Goal: Task Accomplishment & Management: Manage account settings

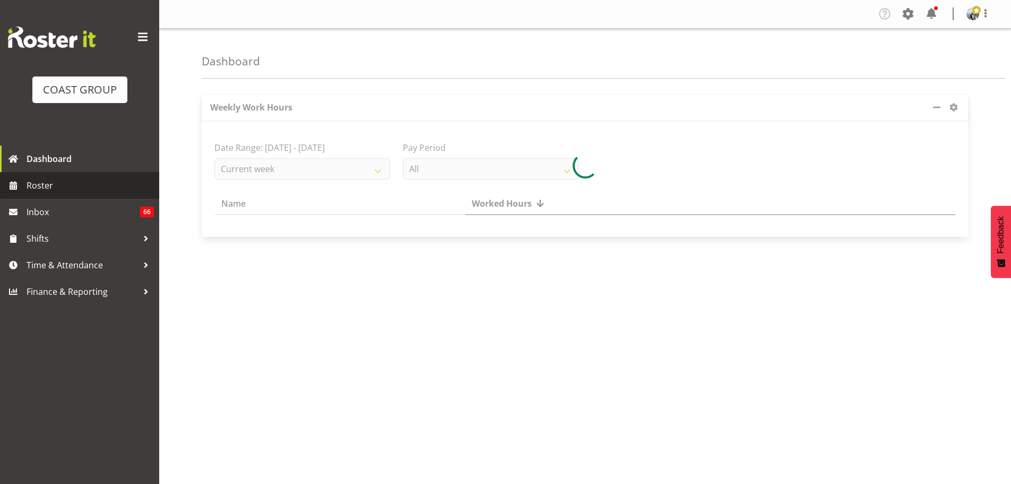
click at [64, 177] on span "Roster" at bounding box center [90, 185] width 127 height 16
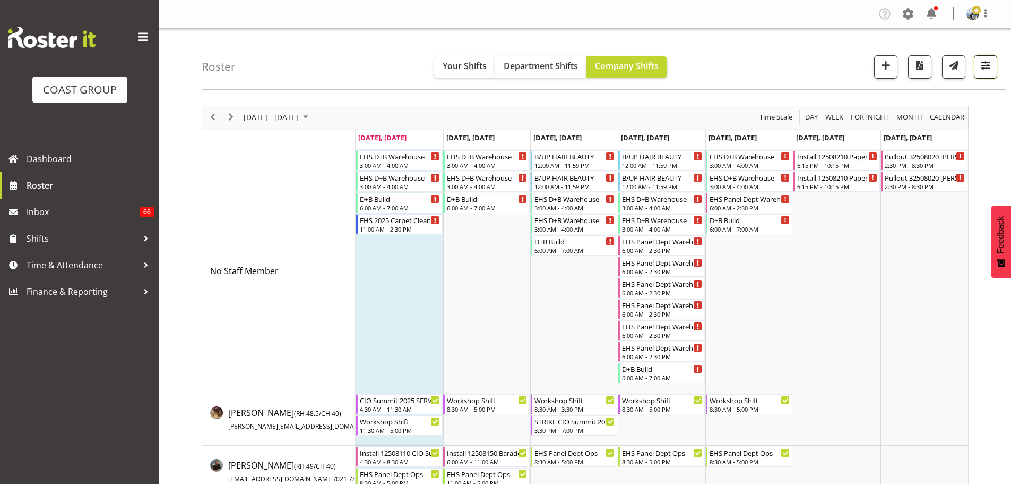
click at [991, 64] on span "button" at bounding box center [986, 65] width 14 height 14
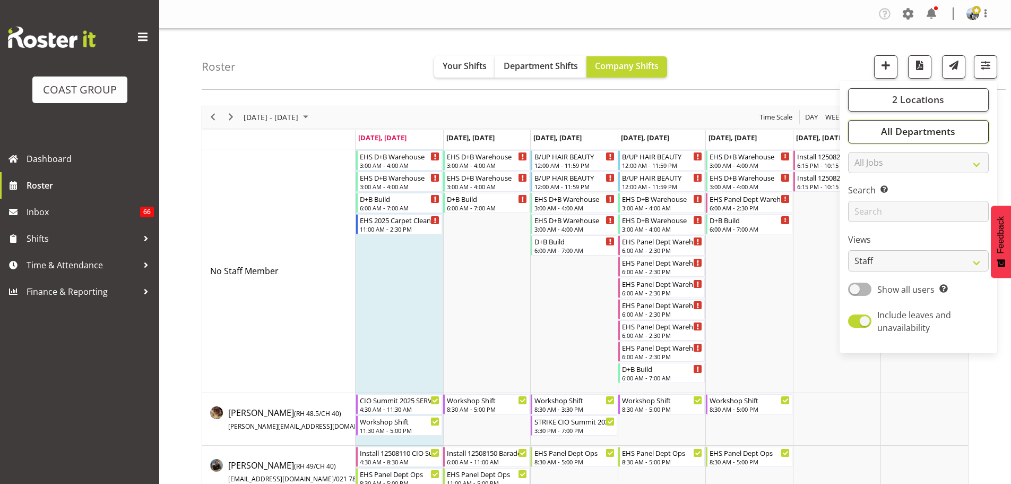
click at [956, 125] on span "All Departments" at bounding box center [918, 131] width 74 height 13
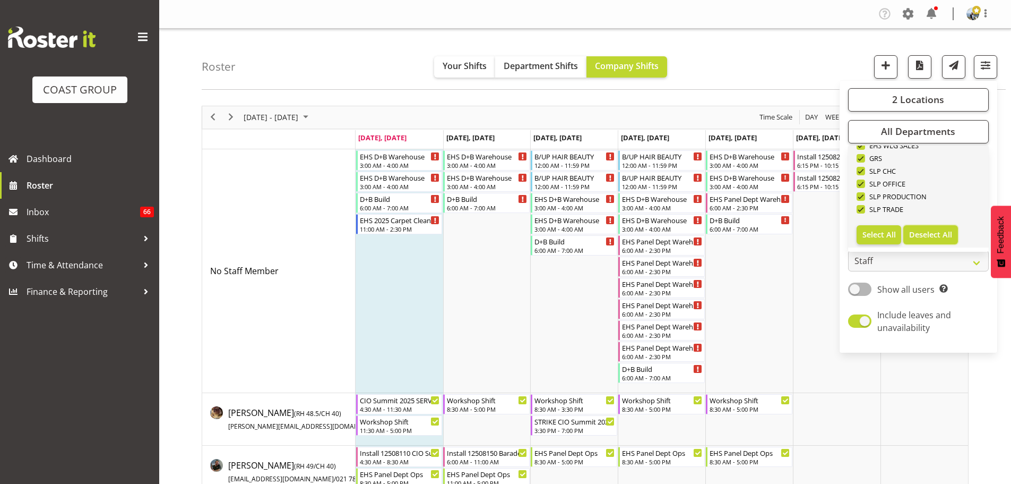
click at [919, 233] on span "Deselect All" at bounding box center [930, 234] width 43 height 10
checkbox input "false"
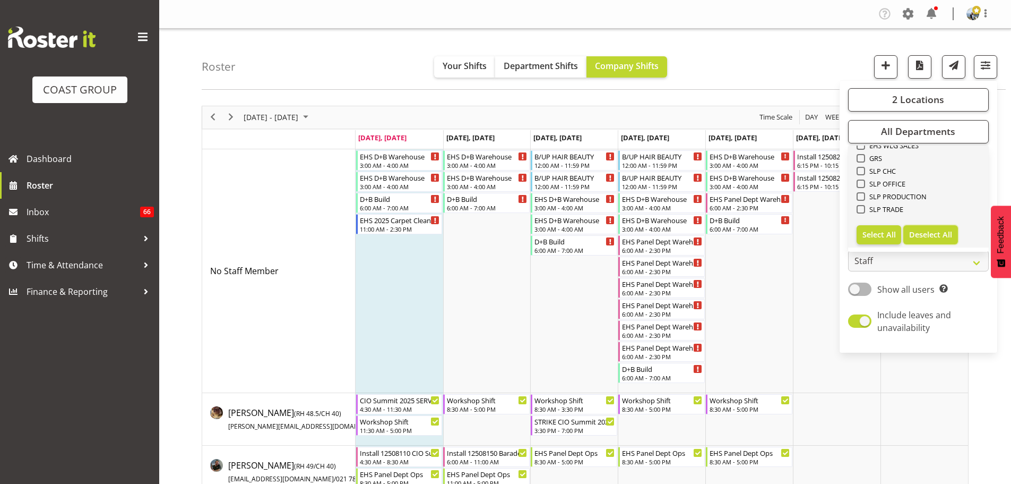
checkbox input "false"
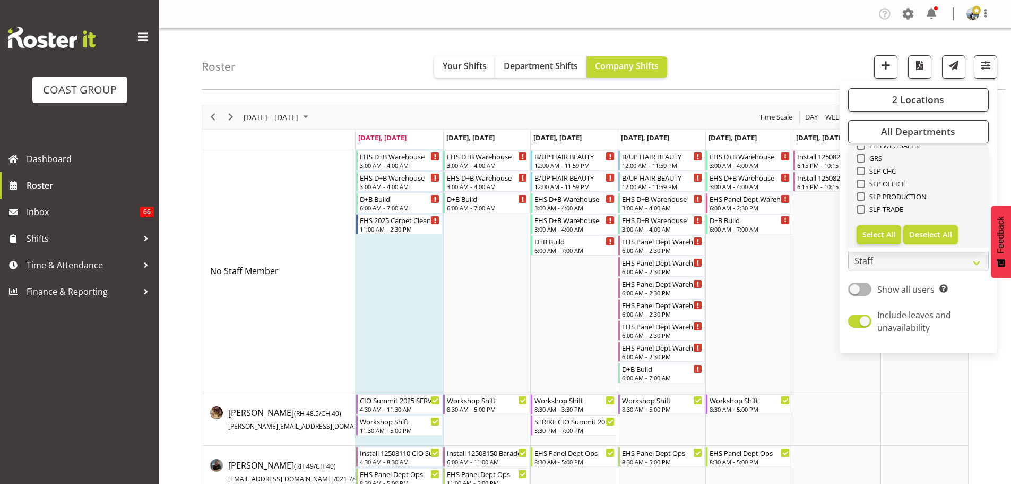
checkbox input "false"
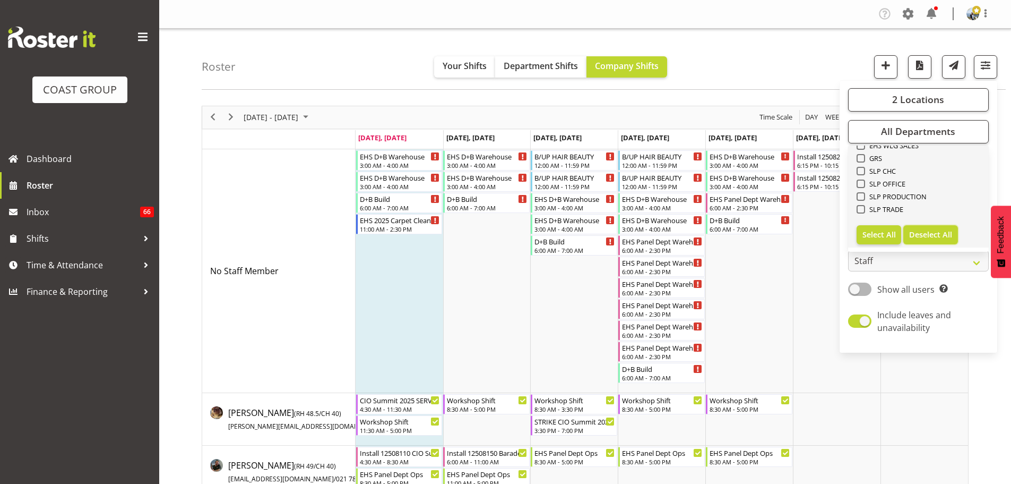
checkbox input "false"
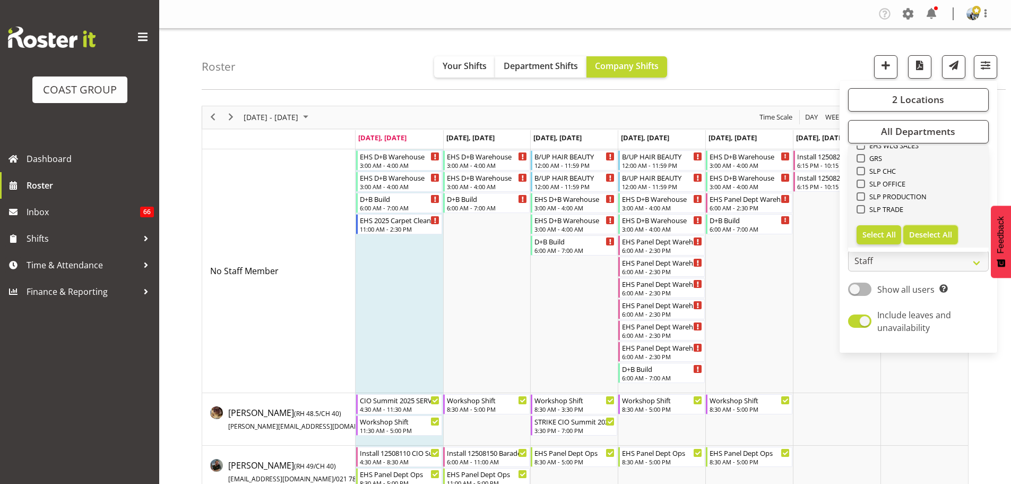
checkbox input "false"
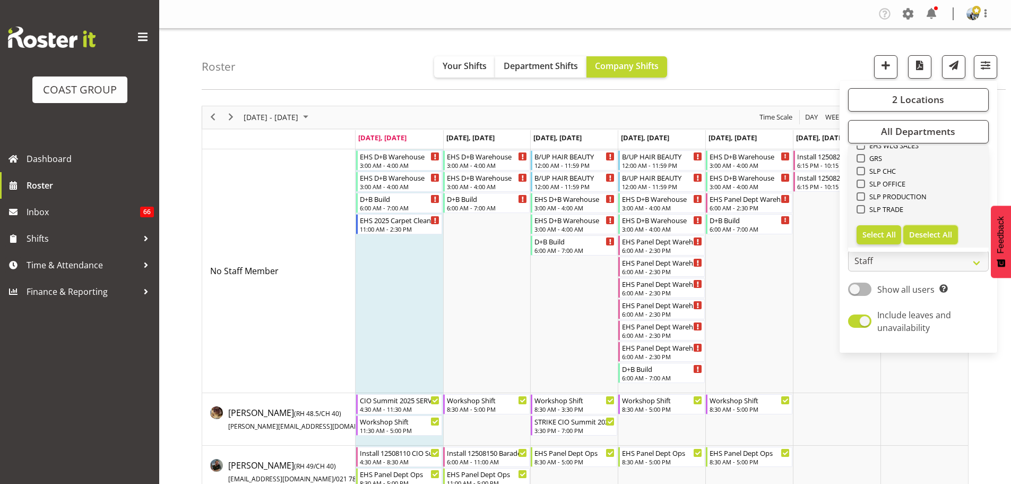
checkbox input "false"
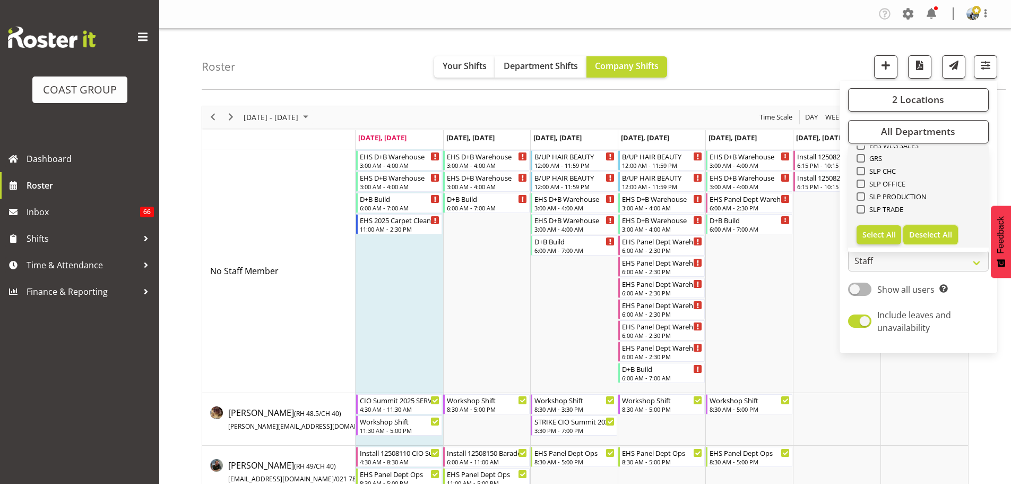
checkbox input "false"
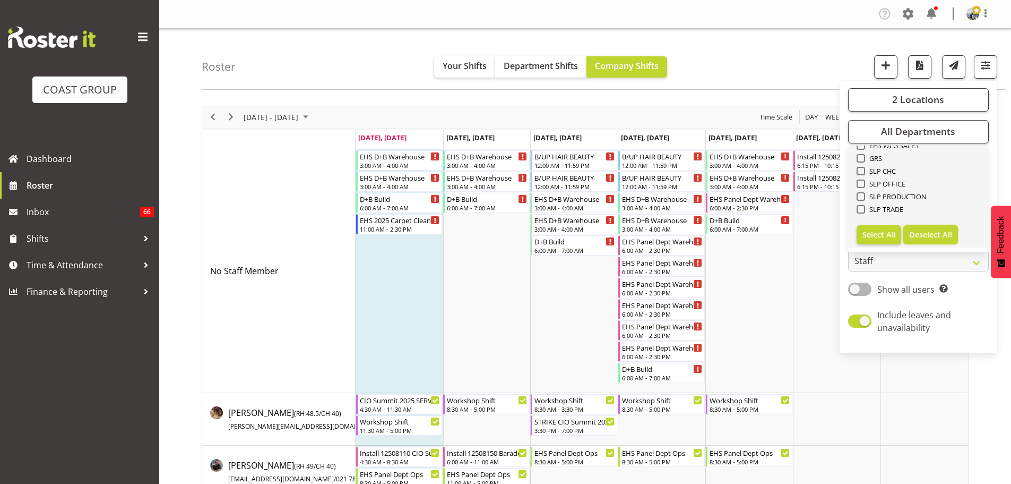
checkbox input "false"
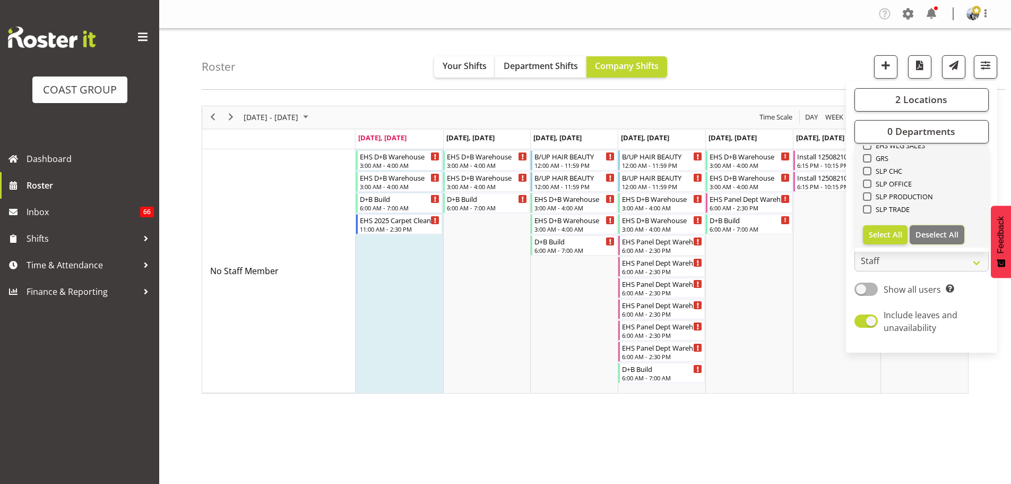
scroll to position [195, 0]
click at [915, 219] on span "EHS AKL CARPET" at bounding box center [900, 217] width 57 height 8
click at [870, 219] on input "EHS AKL CARPET" at bounding box center [866, 217] width 7 height 7
checkbox input "true"
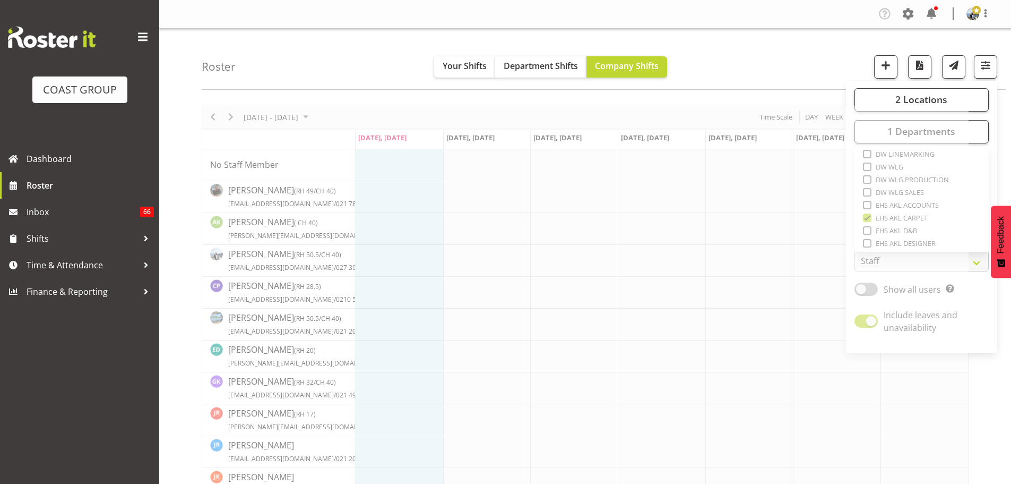
click at [753, 52] on div "Roster Your Shifts Department Shifts Company Shifts 2 Locations Clear CARLTON E…" at bounding box center [604, 59] width 804 height 61
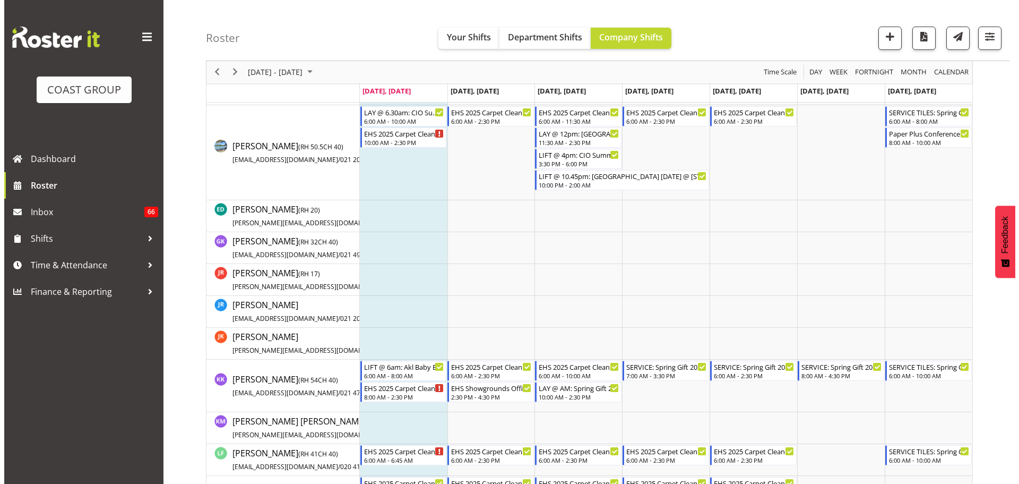
scroll to position [227, 0]
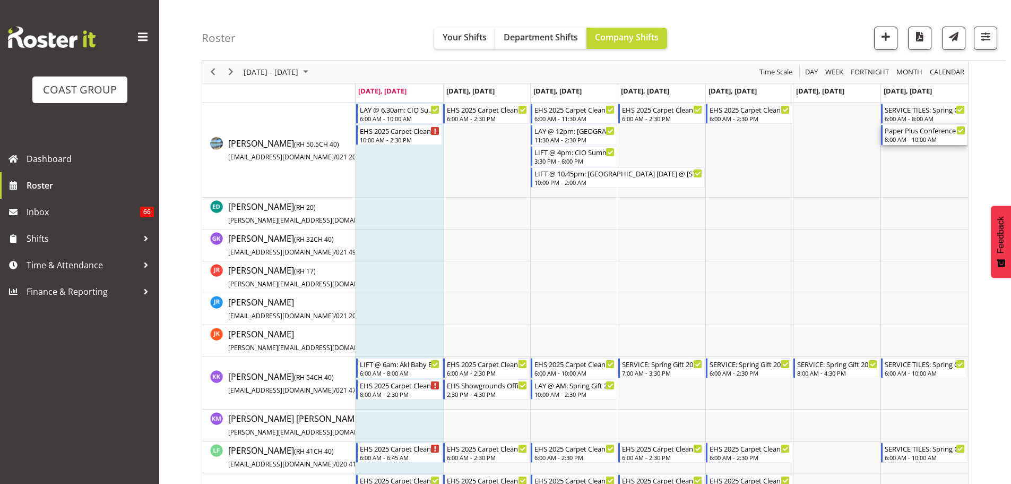
click at [915, 137] on div "8:00 AM - 10:00 AM" at bounding box center [925, 139] width 81 height 8
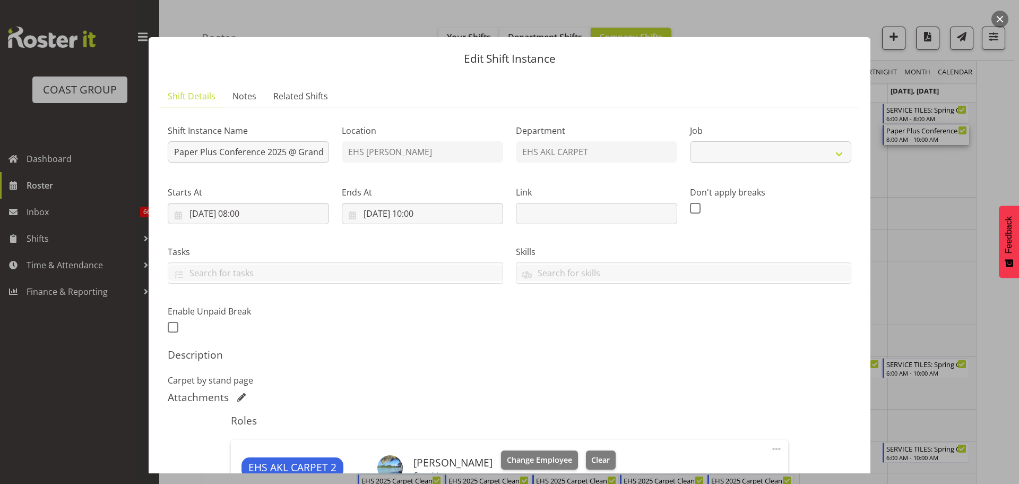
select select "10243"
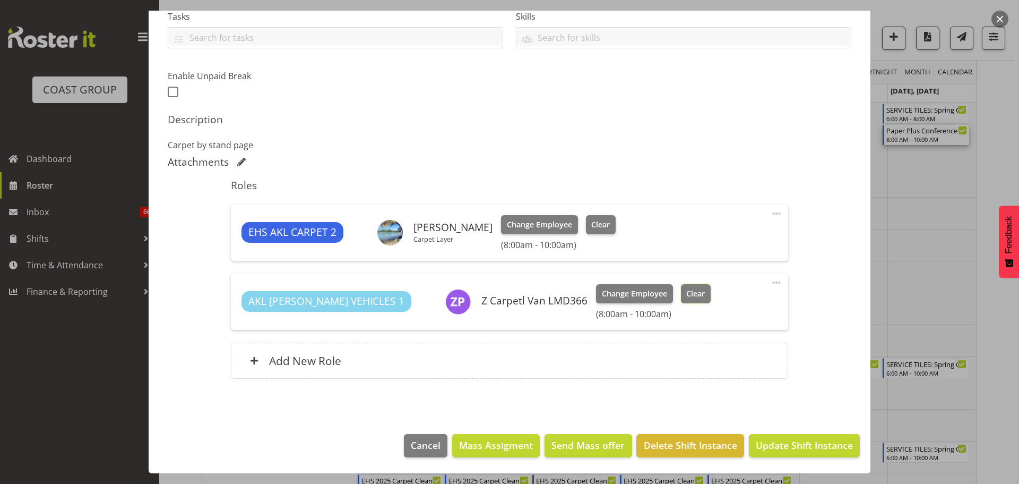
click at [686, 288] on span "Clear" at bounding box center [695, 294] width 19 height 12
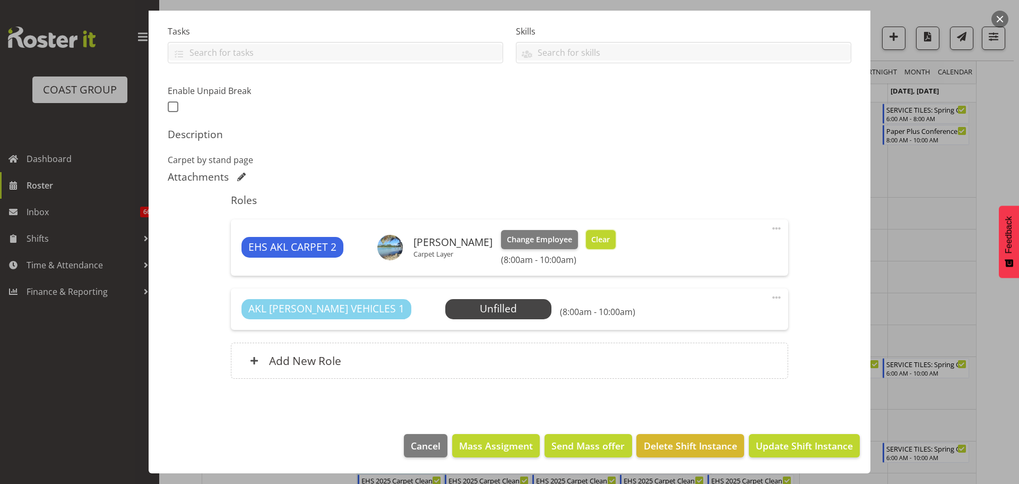
click at [616, 231] on button "Clear" at bounding box center [601, 239] width 30 height 19
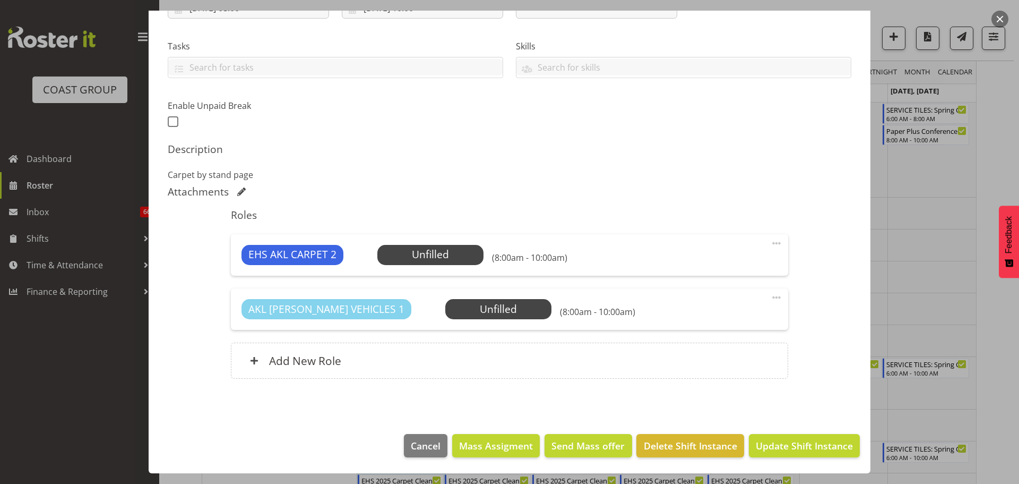
scroll to position [205, 0]
click at [813, 444] on span "Update Shift Instance" at bounding box center [804, 446] width 97 height 14
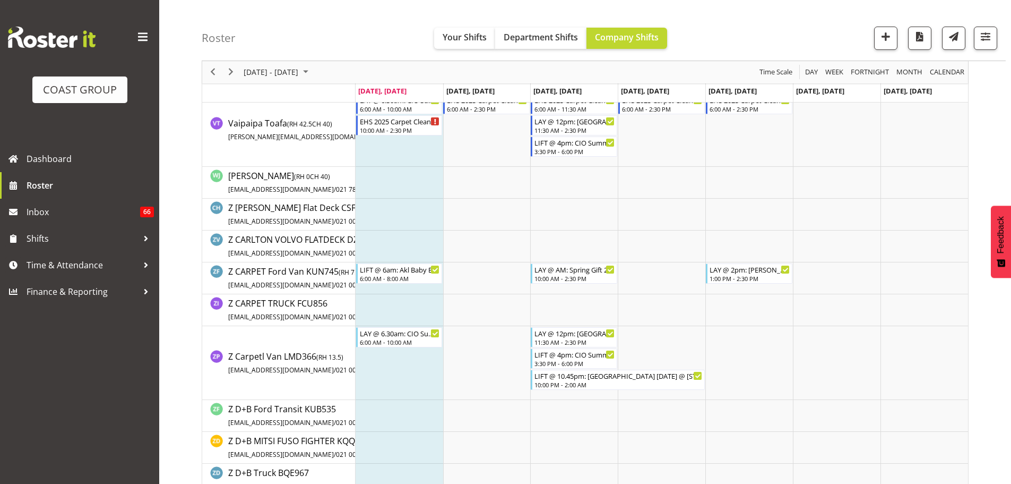
scroll to position [1009, 0]
